Goal: Information Seeking & Learning: Learn about a topic

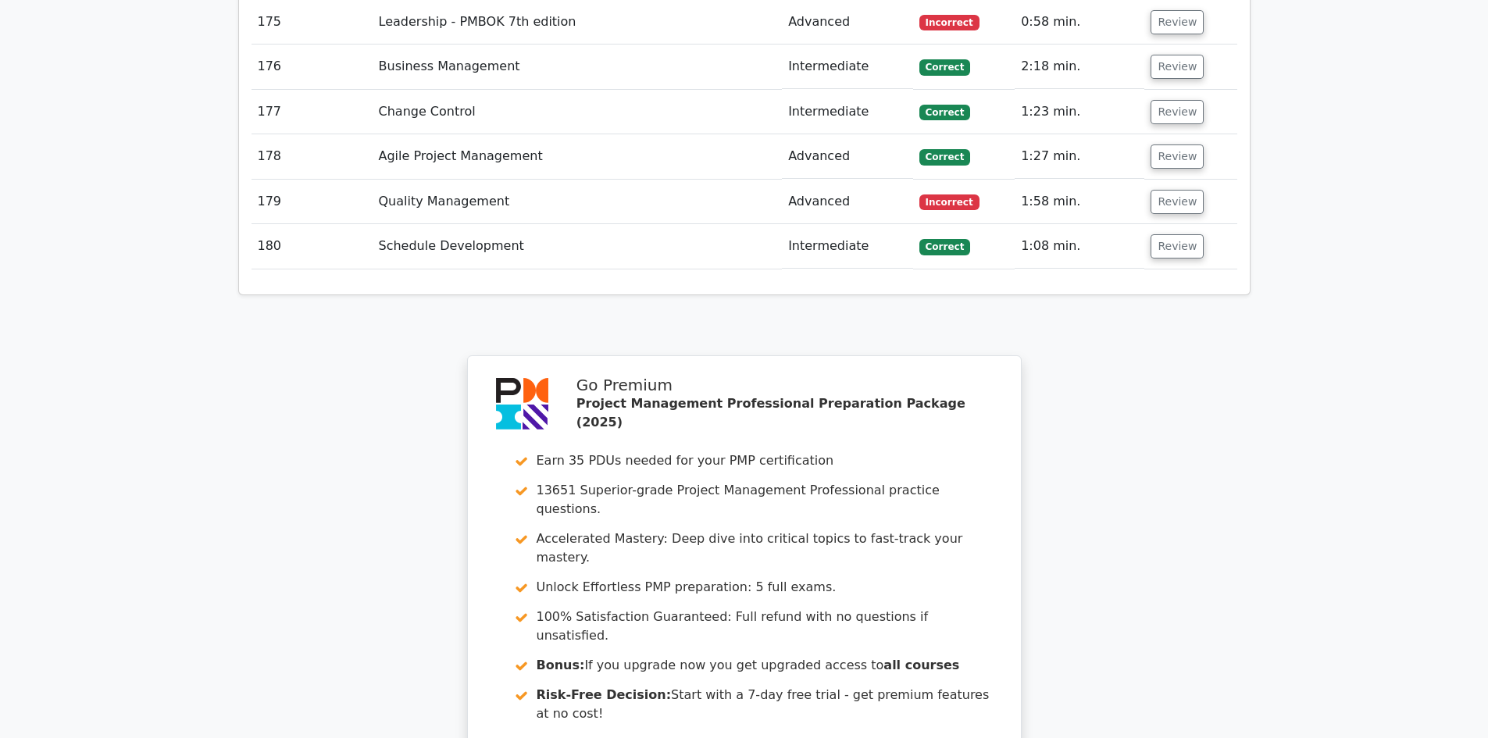
scroll to position [11442, 0]
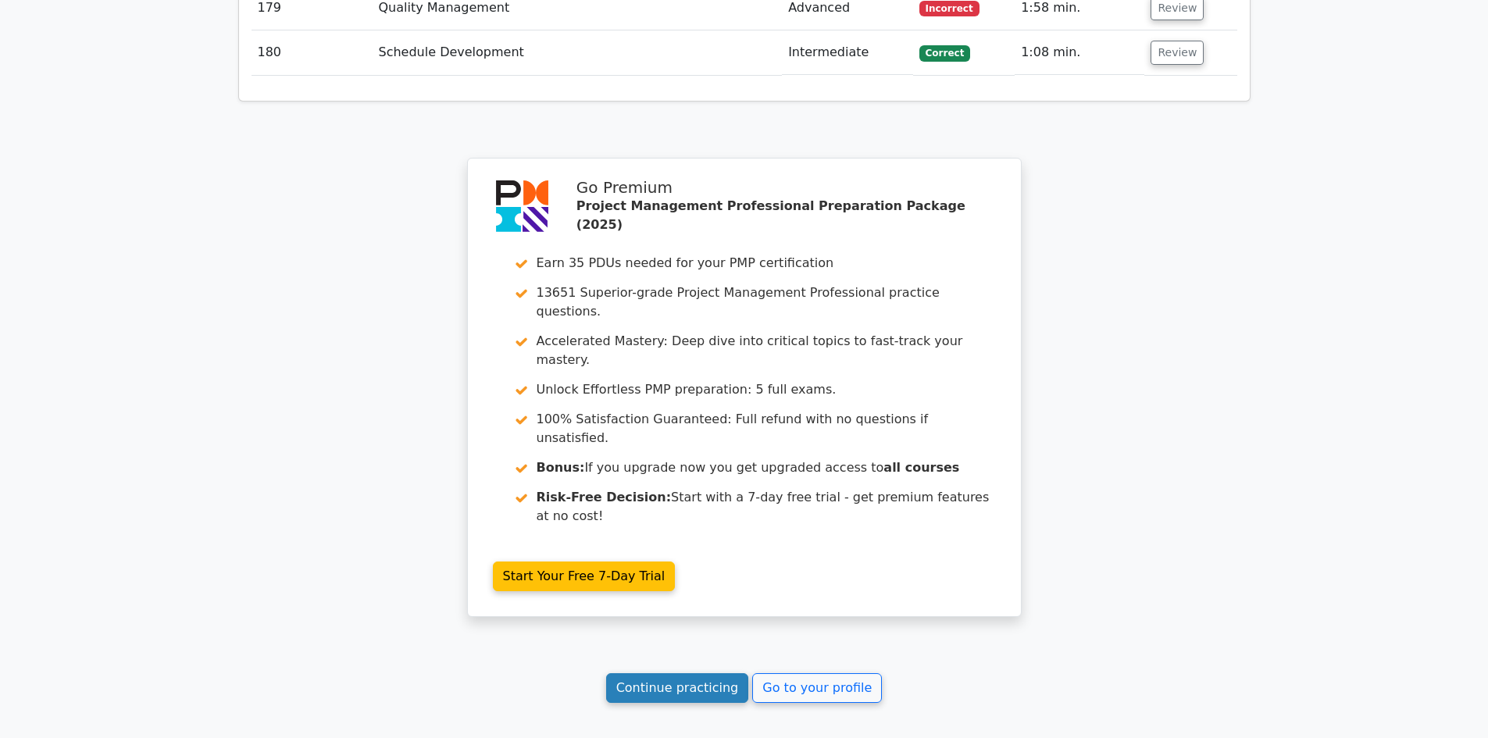
click at [651, 673] on link "Continue practicing" at bounding box center [677, 688] width 143 height 30
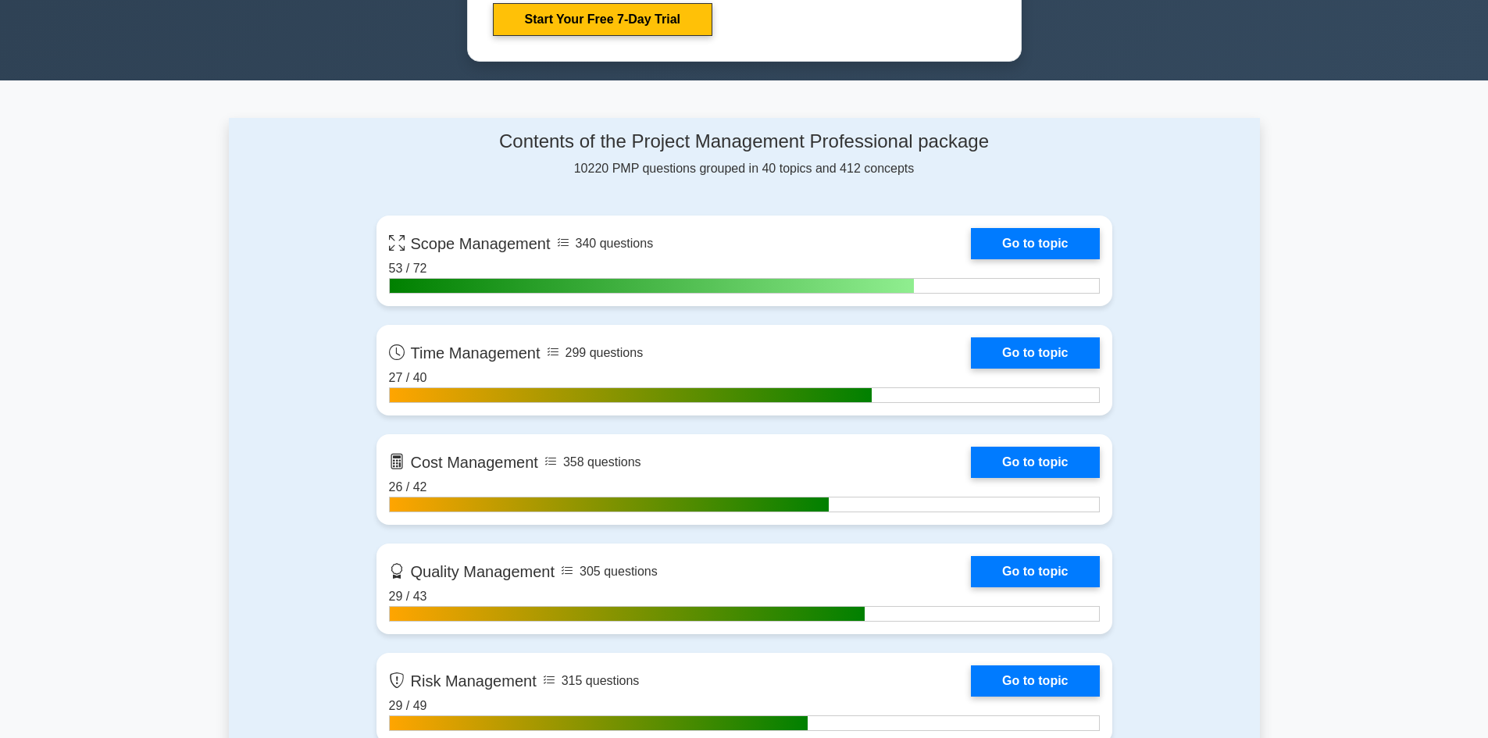
scroll to position [859, 0]
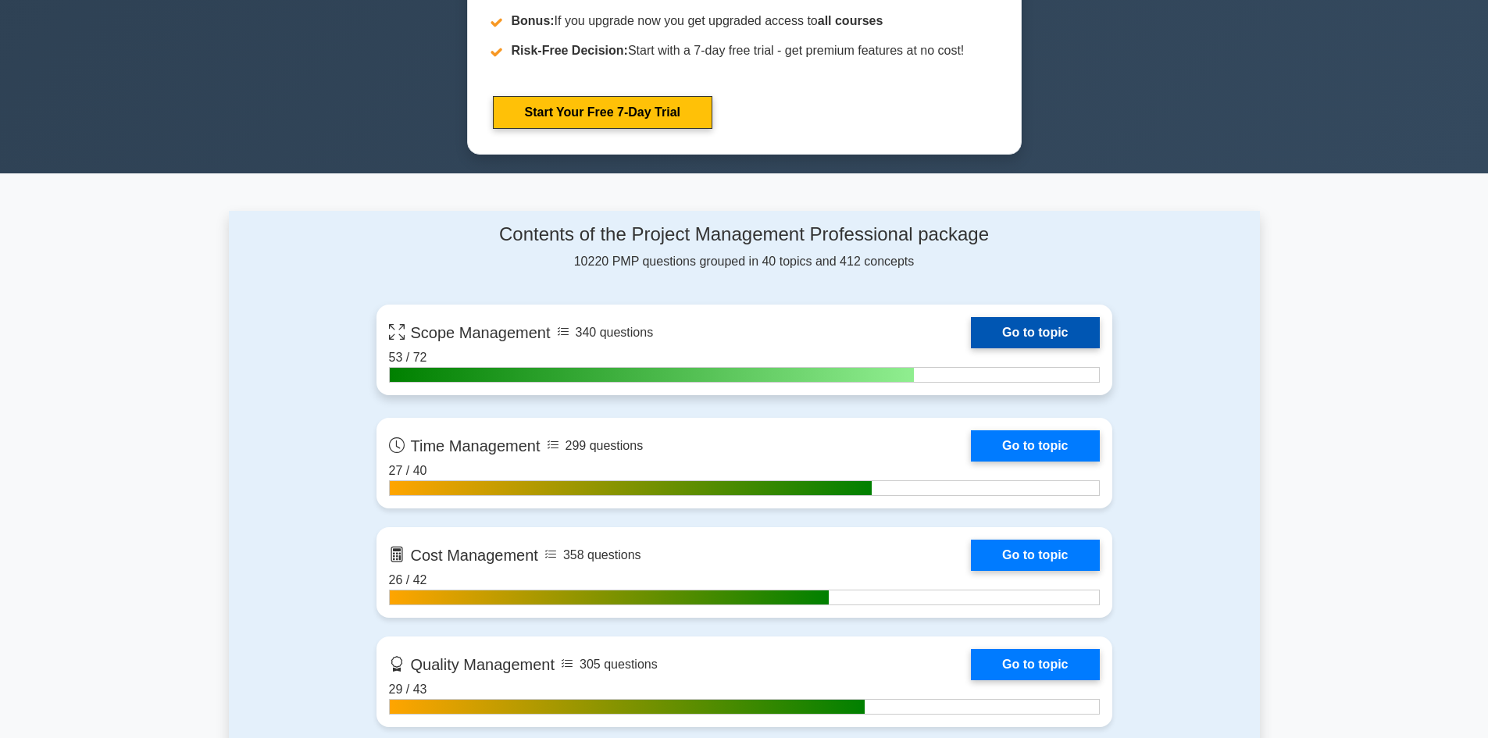
click at [1035, 336] on link "Go to topic" at bounding box center [1035, 332] width 128 height 31
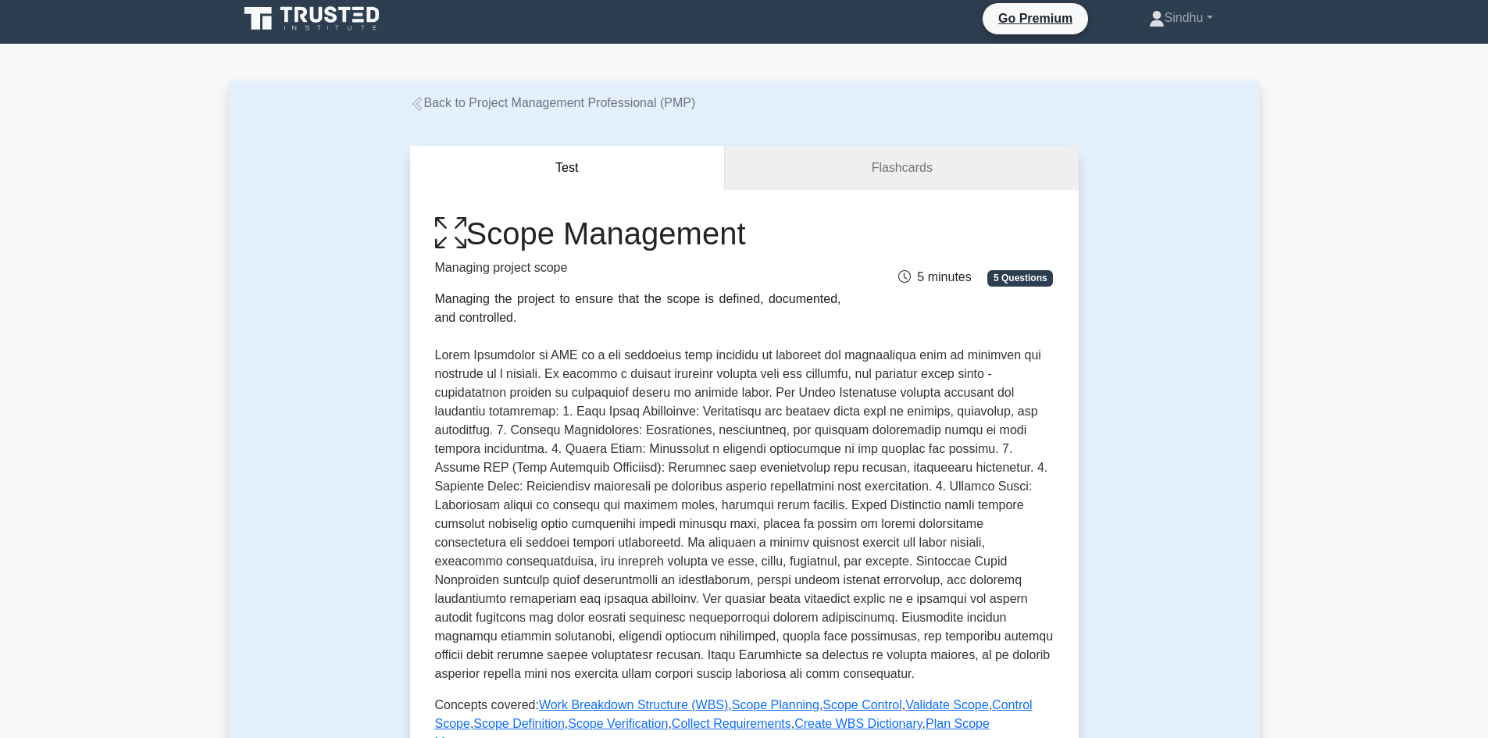
scroll to position [390, 0]
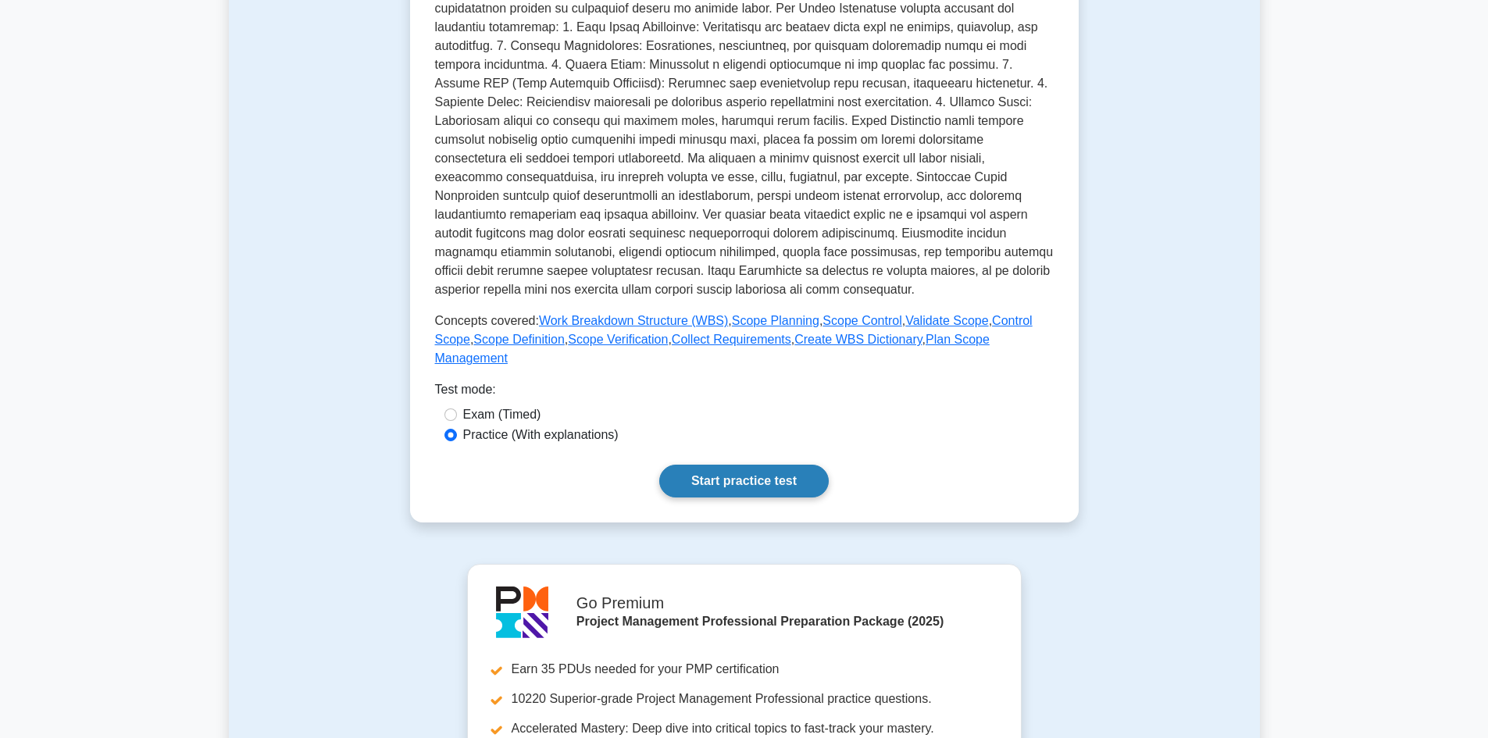
click at [744, 465] on link "Start practice test" at bounding box center [743, 481] width 169 height 33
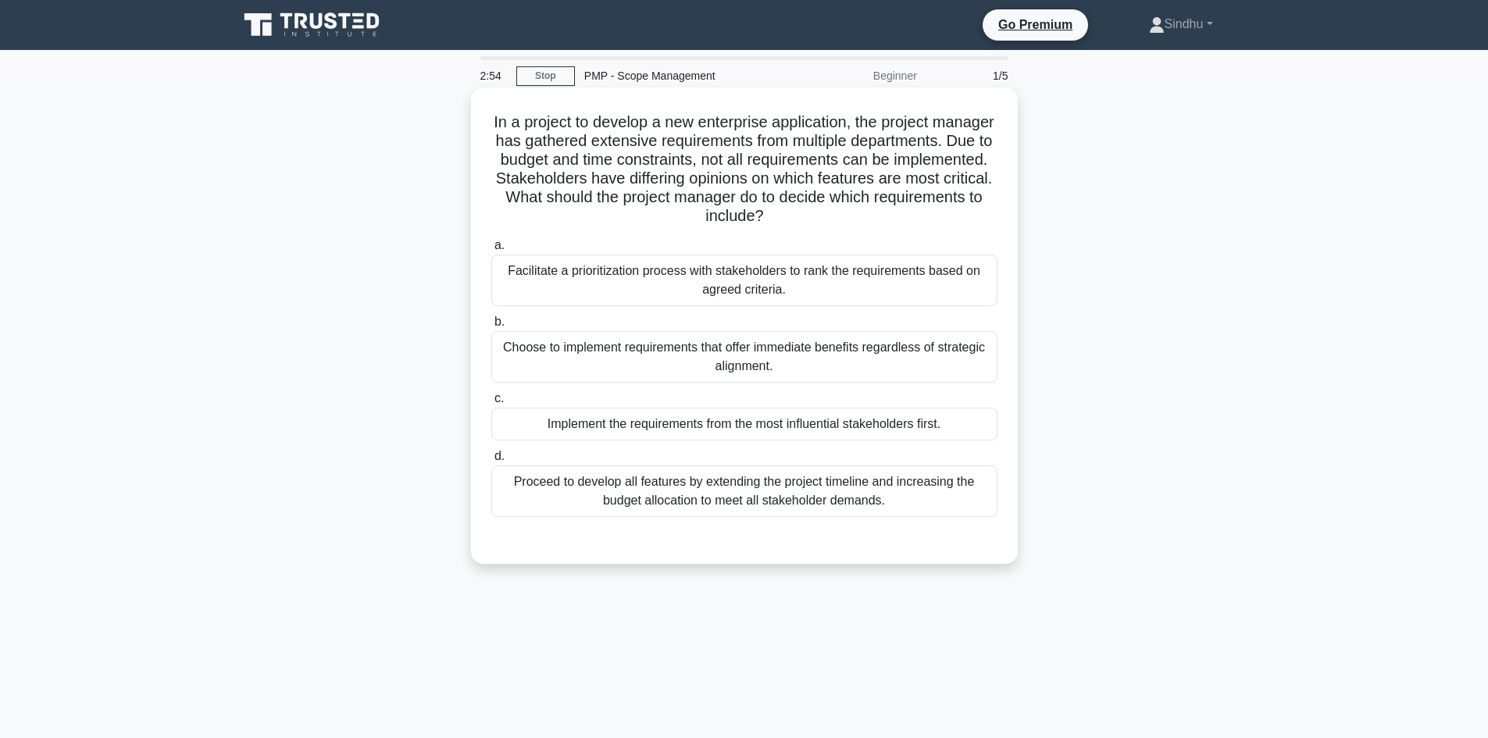
click at [736, 287] on div "Facilitate a prioritization process with stakeholders to rank the requirements …" at bounding box center [744, 281] width 506 height 52
click at [491, 251] on input "a. Facilitate a prioritization process with stakeholders to rank the requiremen…" at bounding box center [491, 245] width 0 height 10
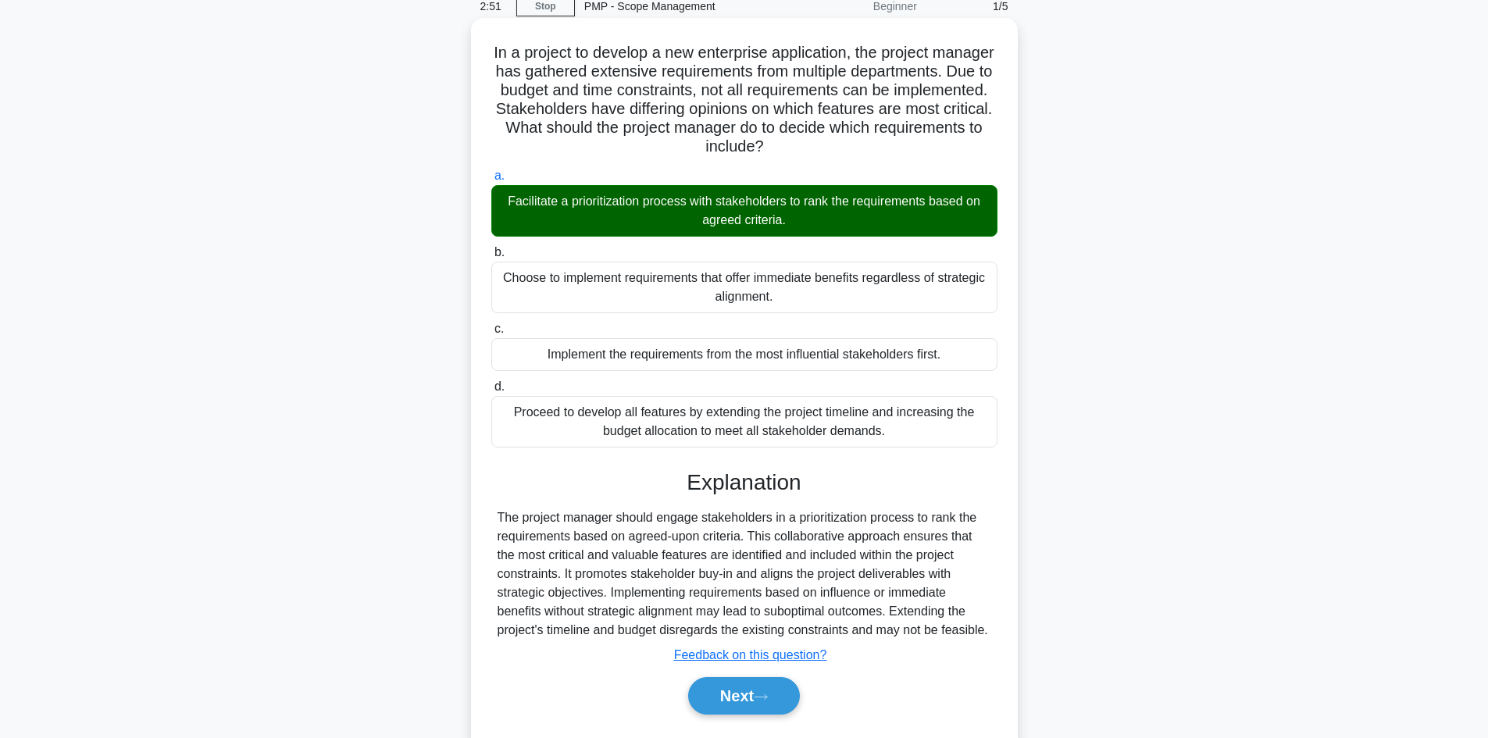
scroll to position [113, 0]
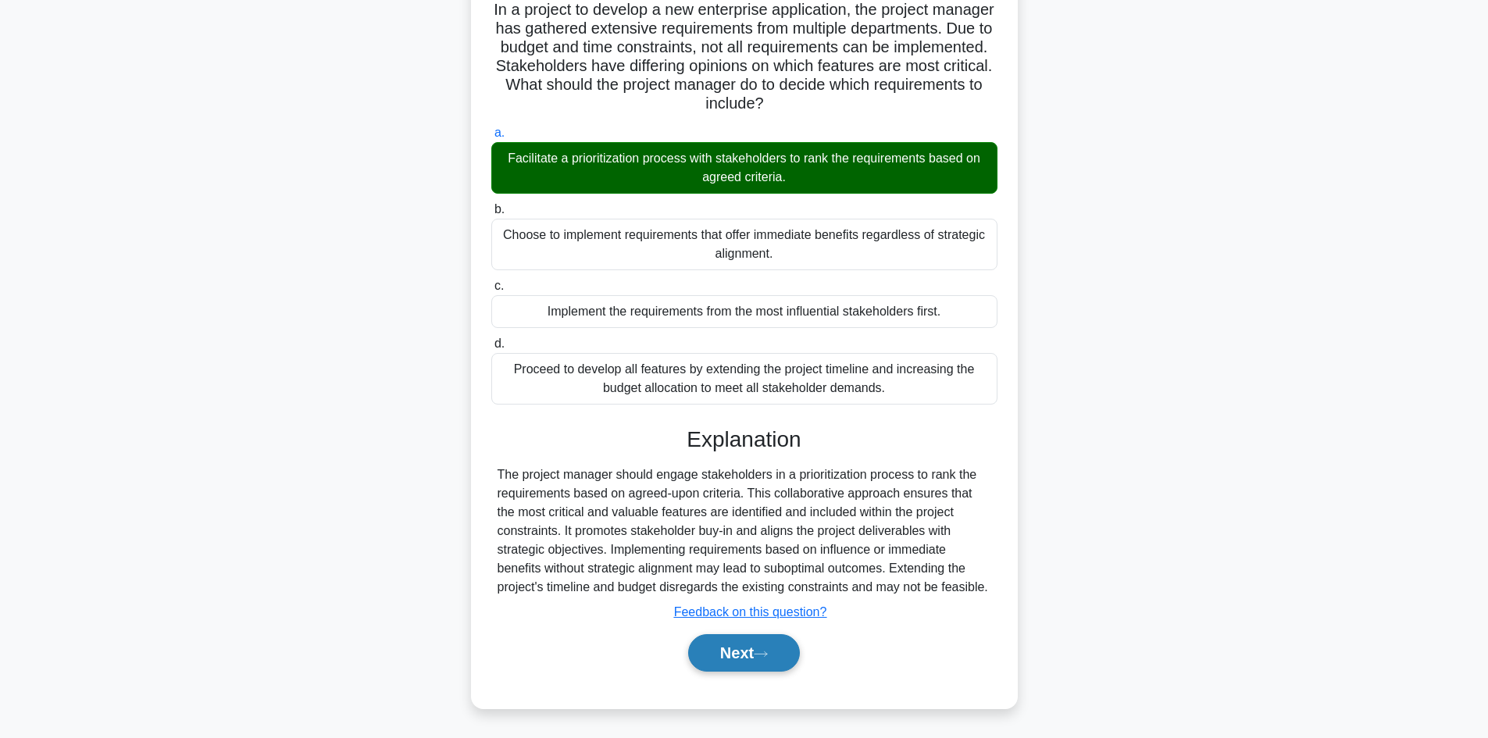
click at [697, 653] on button "Next" at bounding box center [744, 652] width 112 height 37
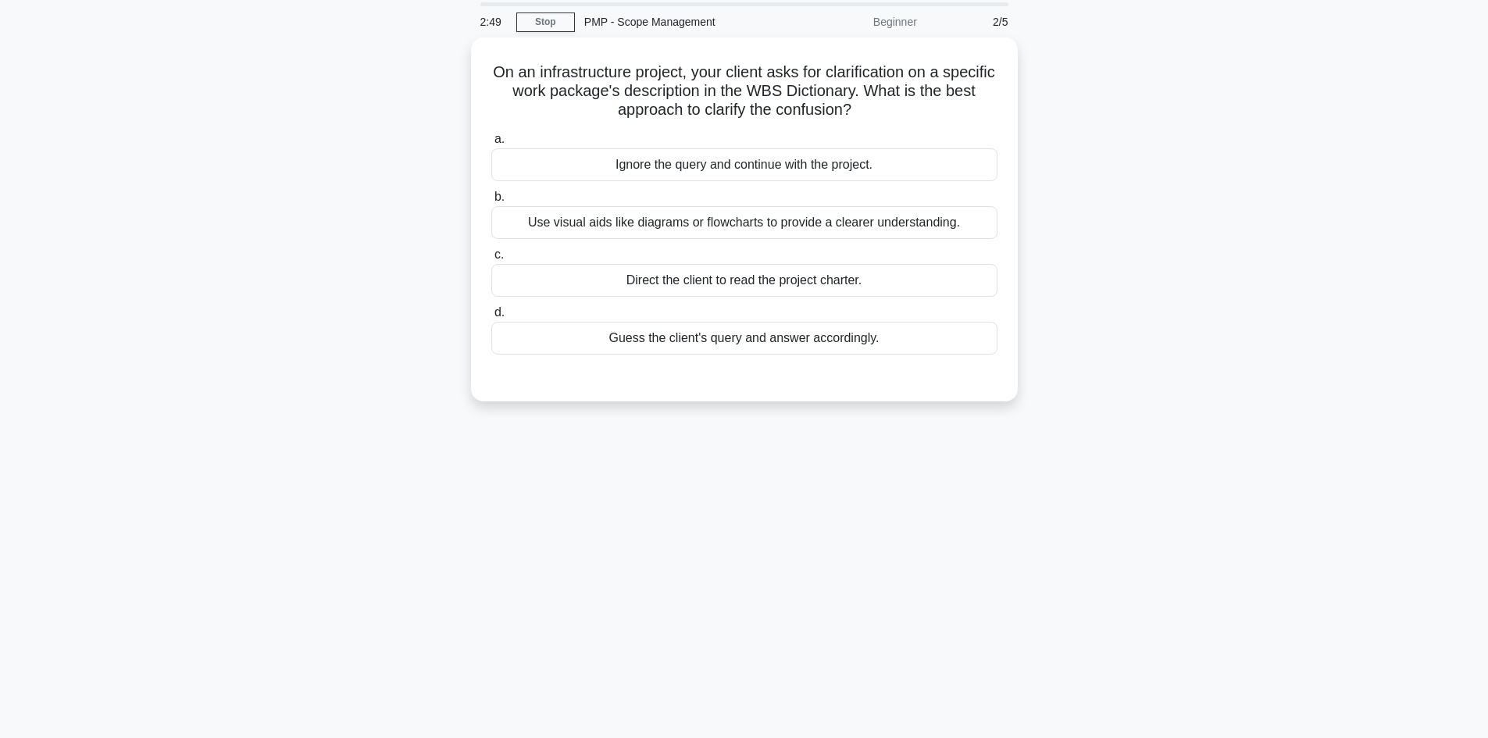
scroll to position [0, 0]
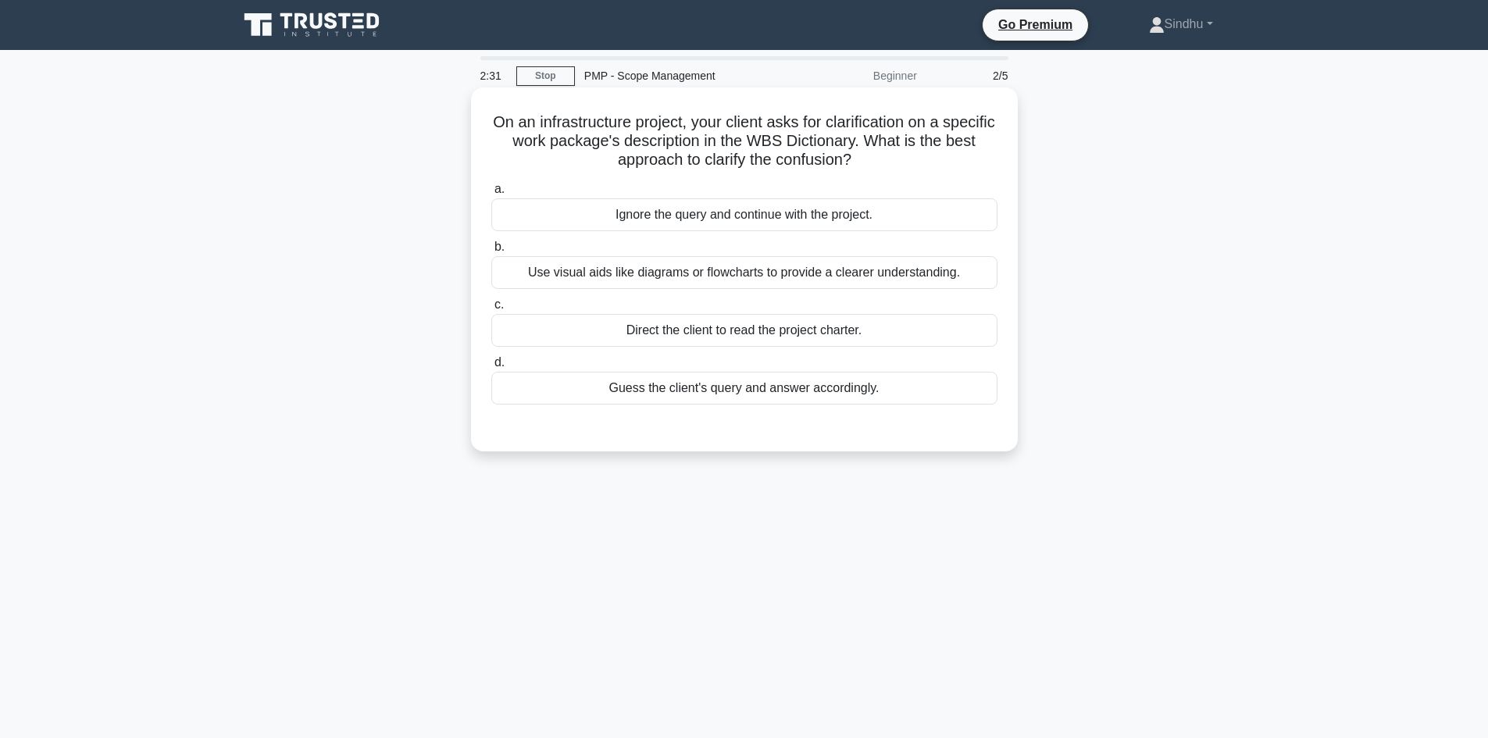
click at [758, 279] on div "Use visual aids like diagrams or flowcharts to provide a clearer understanding." at bounding box center [744, 272] width 506 height 33
click at [491, 252] on input "b. Use visual aids like diagrams or flowcharts to provide a clearer understandi…" at bounding box center [491, 247] width 0 height 10
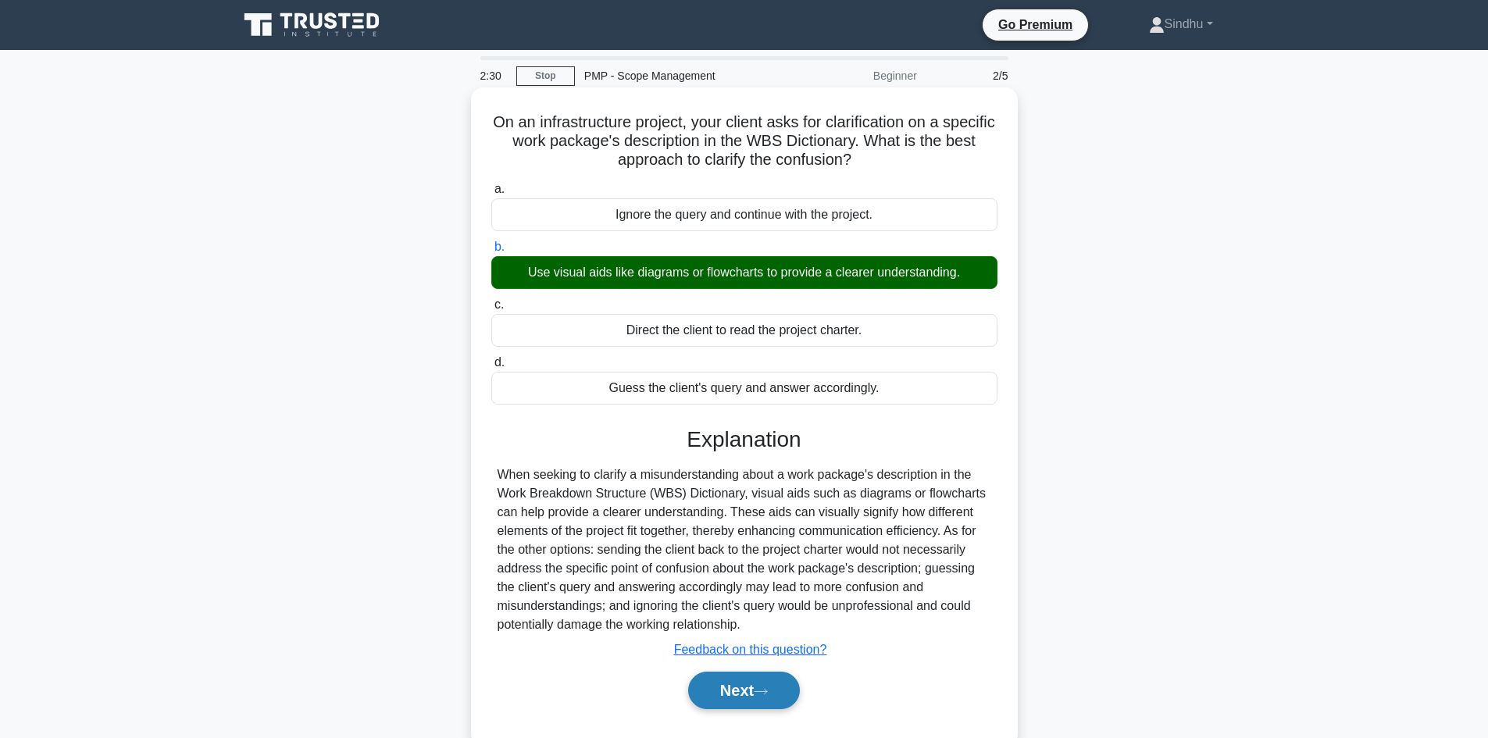
click at [714, 679] on button "Next" at bounding box center [744, 690] width 112 height 37
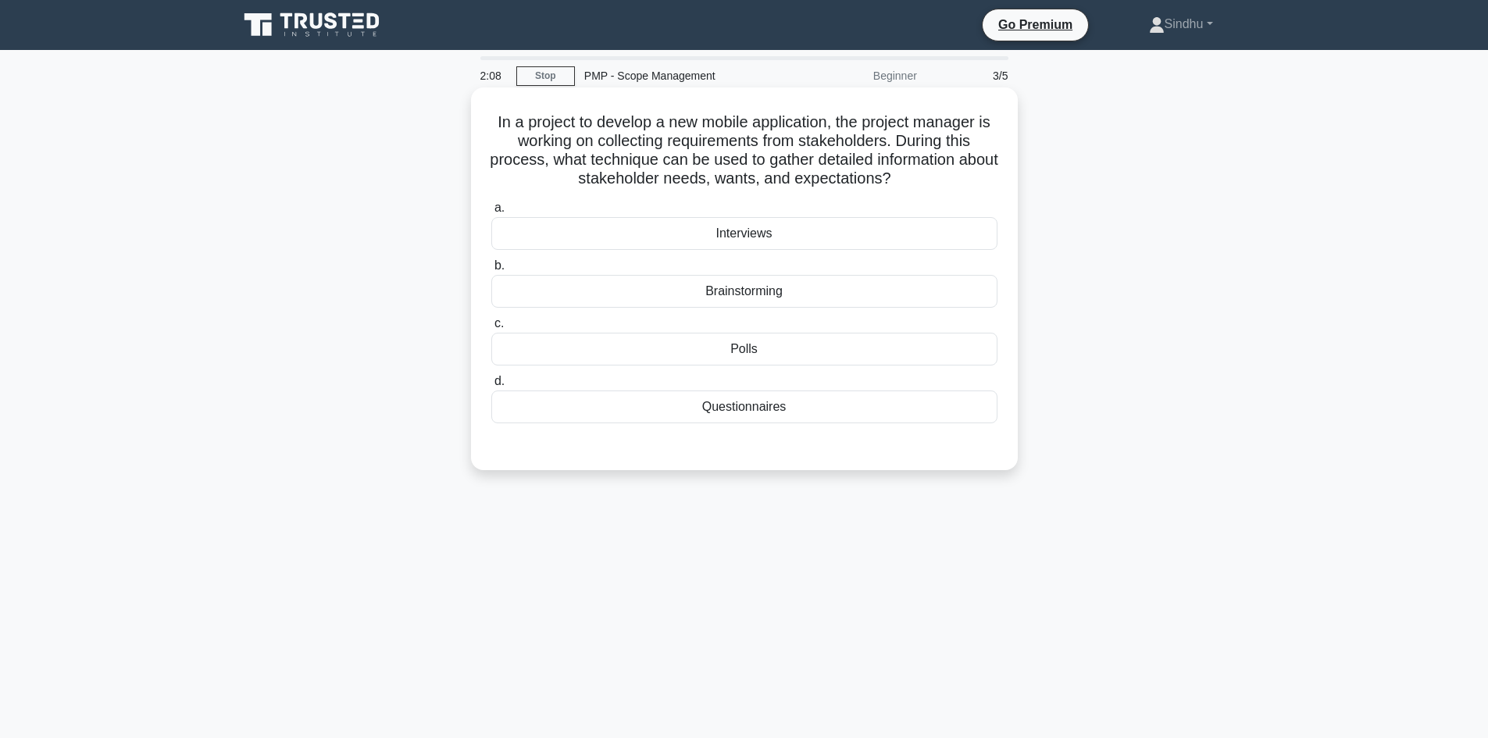
click at [725, 413] on div "Questionnaires" at bounding box center [744, 406] width 506 height 33
click at [491, 387] on input "d. Questionnaires" at bounding box center [491, 381] width 0 height 10
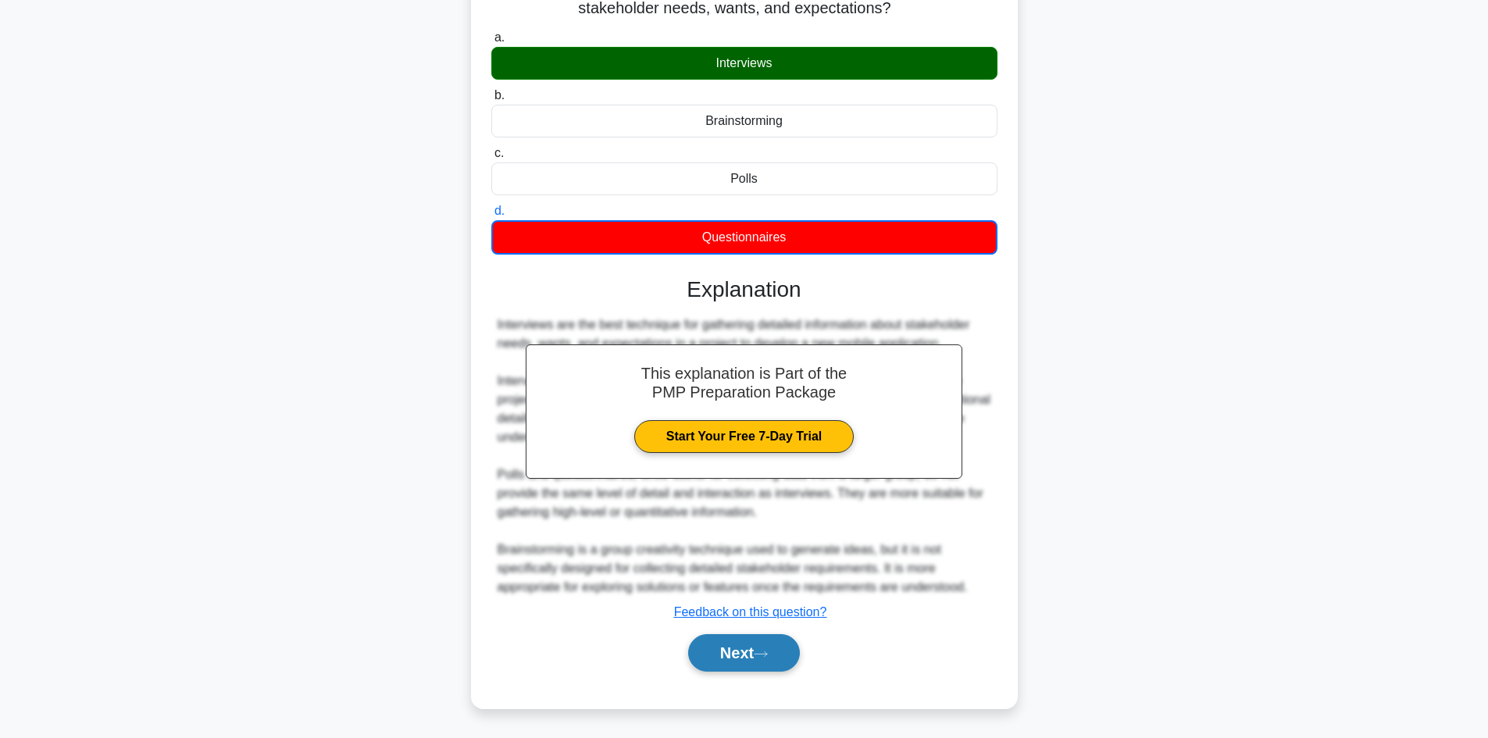
click at [746, 657] on button "Next" at bounding box center [744, 652] width 112 height 37
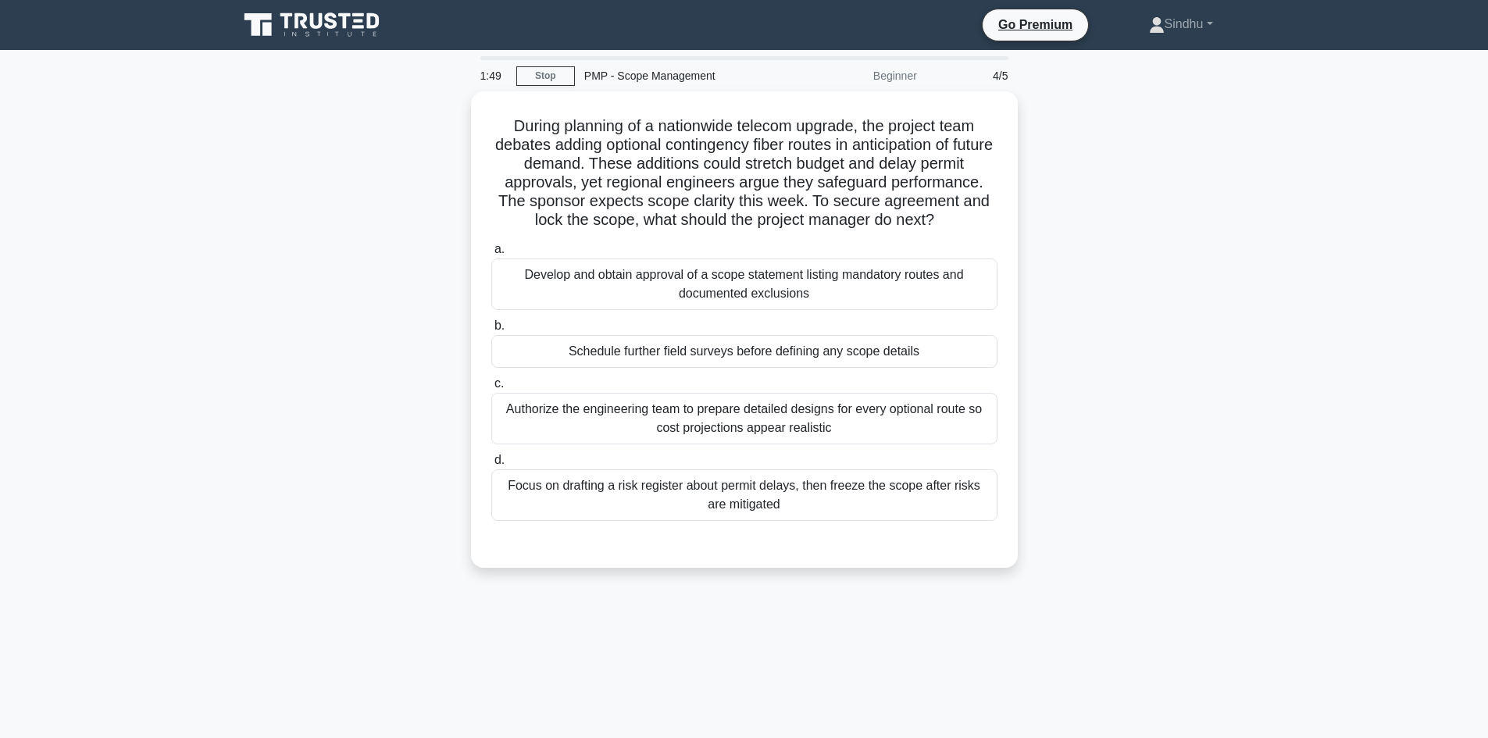
click at [318, 27] on icon at bounding box center [316, 21] width 12 height 16
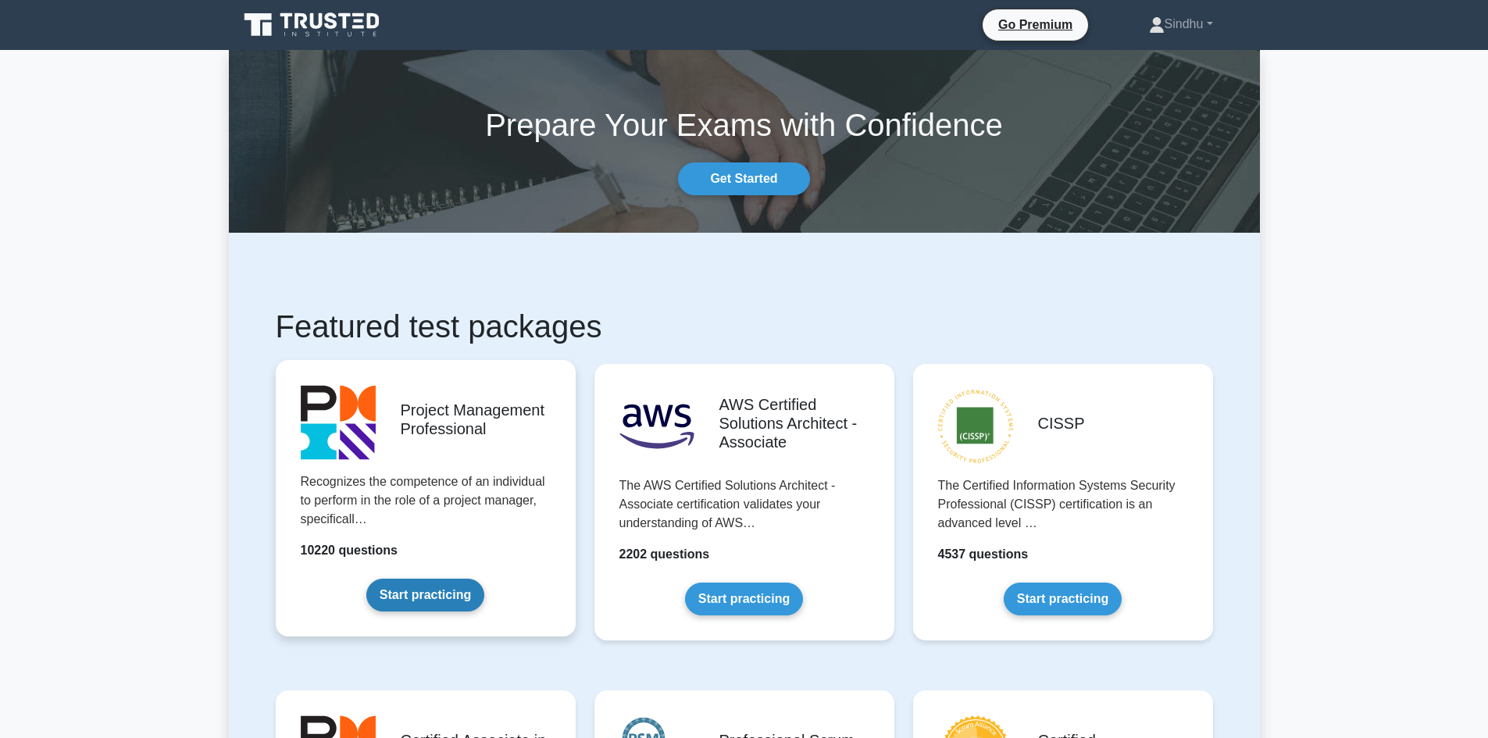
click at [421, 597] on link "Start practicing" at bounding box center [425, 595] width 118 height 33
